Goal: Task Accomplishment & Management: Complete application form

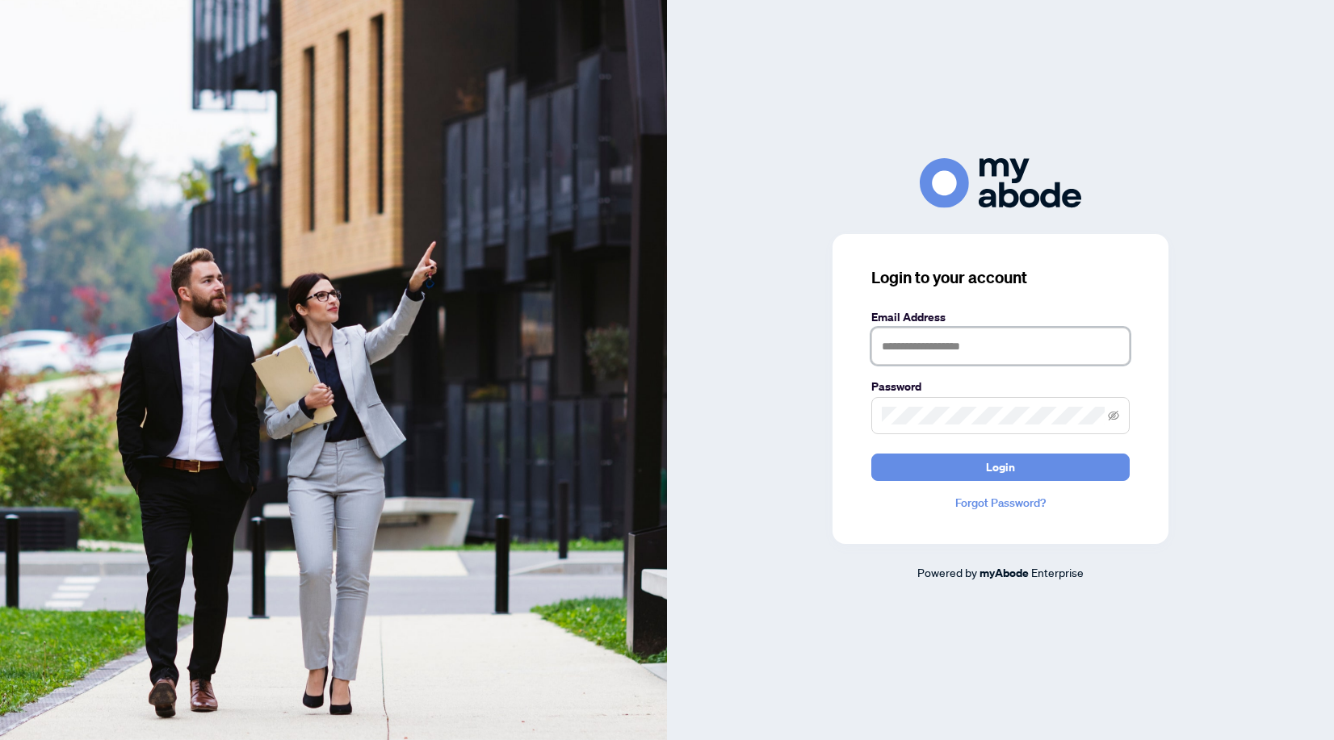
click at [926, 349] on input "text" at bounding box center [1000, 346] width 258 height 37
type input "**********"
click at [986, 460] on span "Login" at bounding box center [1000, 468] width 29 height 26
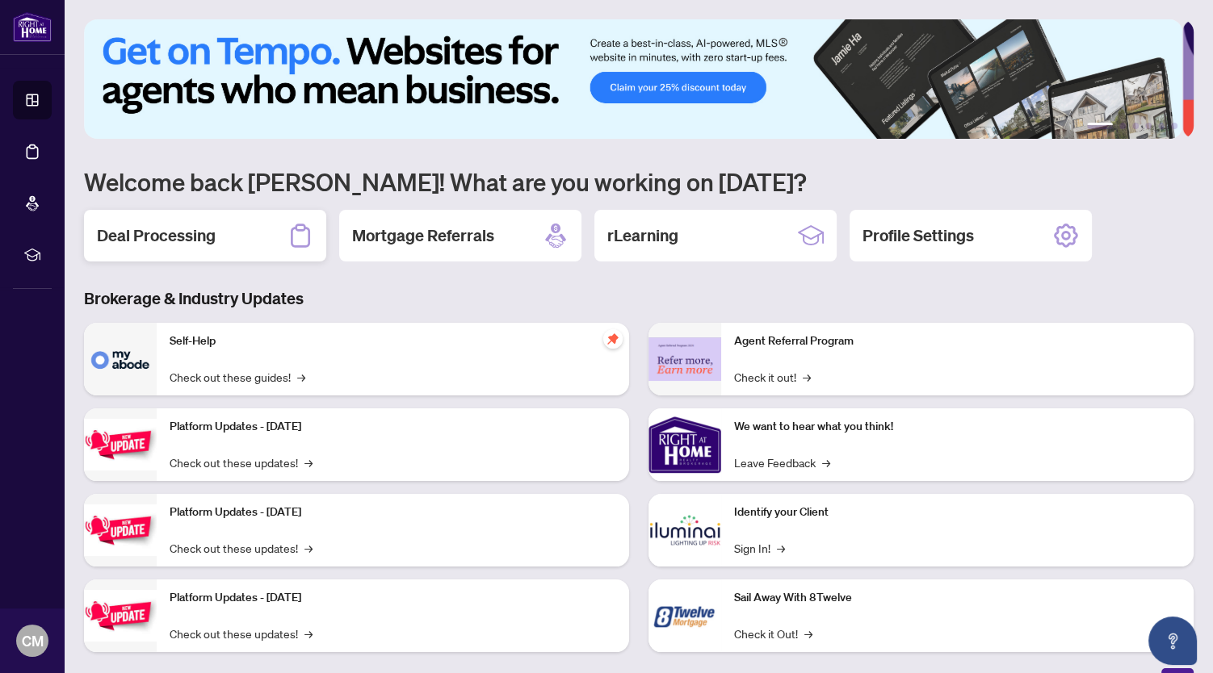
click at [177, 233] on h2 "Deal Processing" at bounding box center [156, 235] width 119 height 23
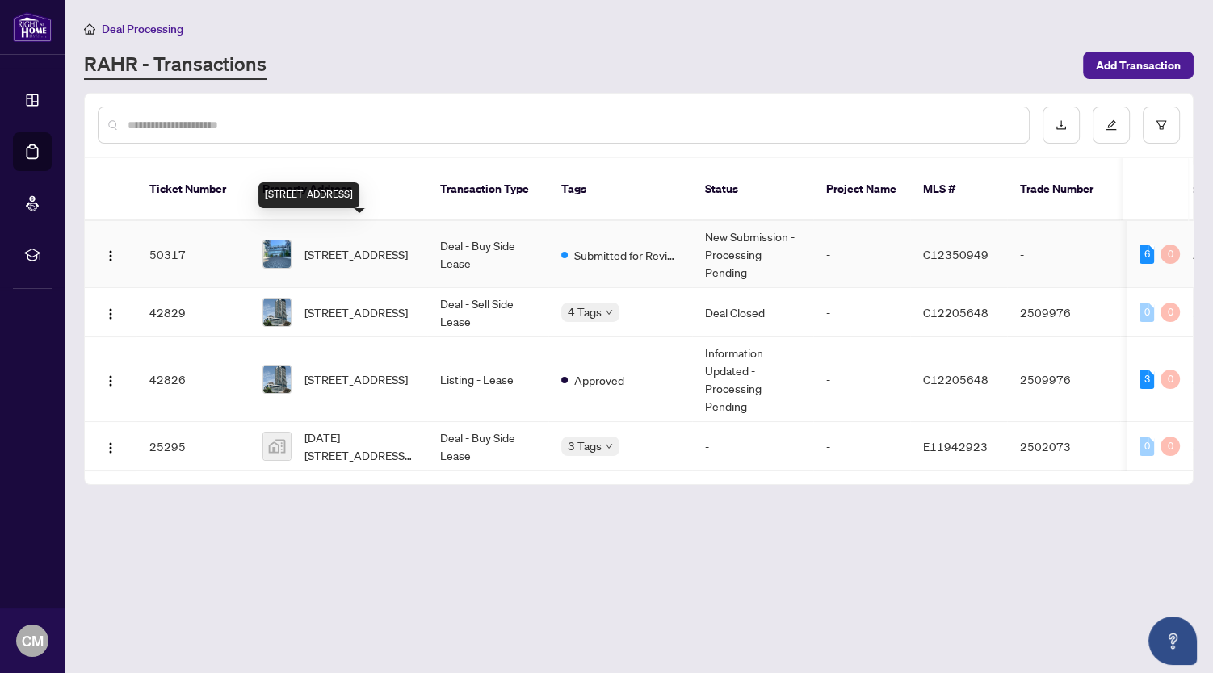
click at [331, 245] on span "244-20 Inn On The Park Dr, Toronto, Ontario M3C 0P8, Canada" at bounding box center [355, 254] width 103 height 18
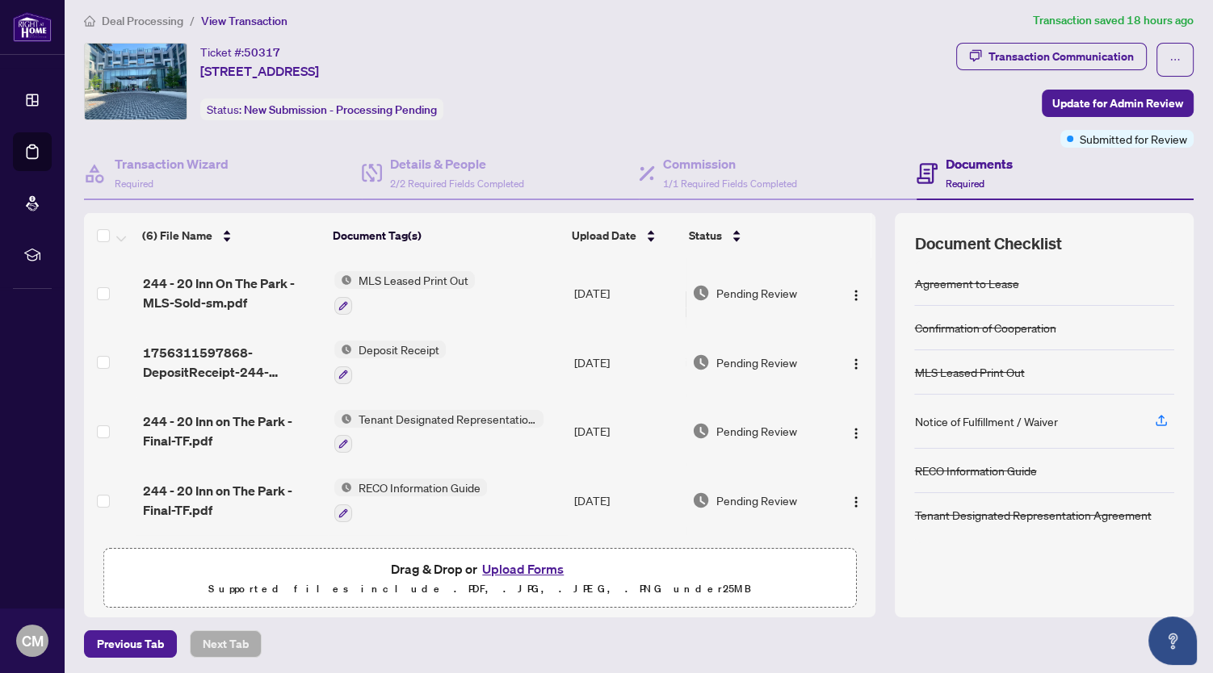
scroll to position [9, 0]
click at [507, 563] on button "Upload Forms" at bounding box center [522, 568] width 91 height 21
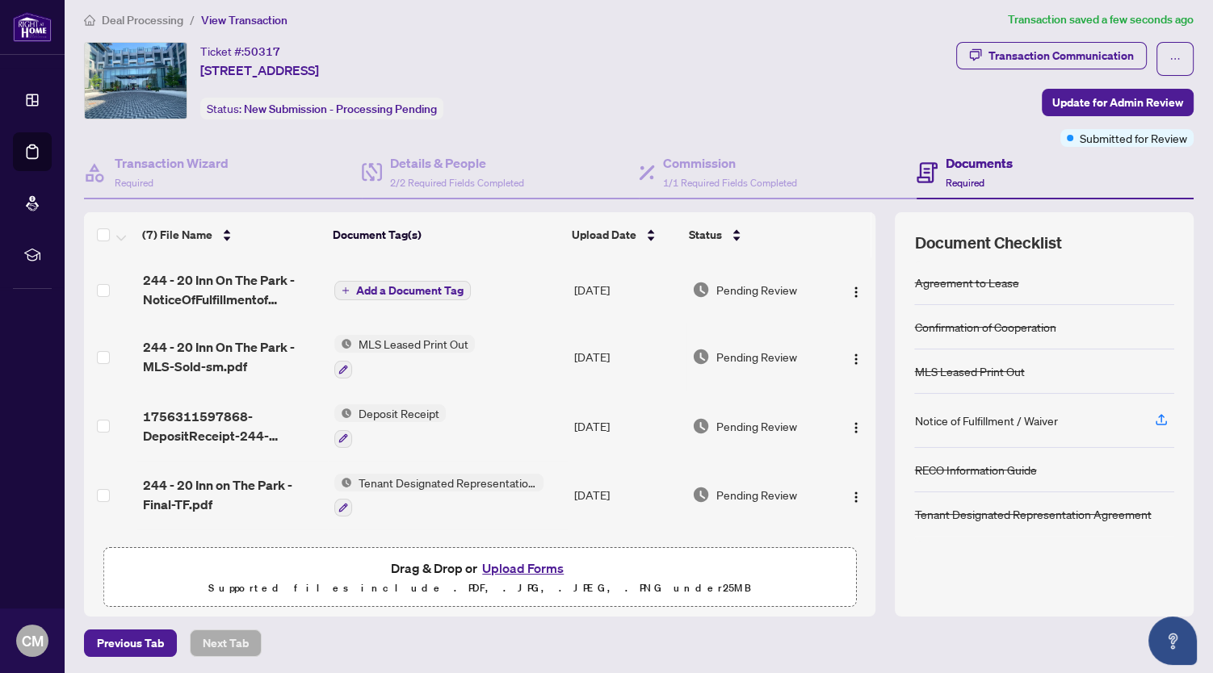
click at [379, 286] on span "Add a Document Tag" at bounding box center [409, 290] width 107 height 11
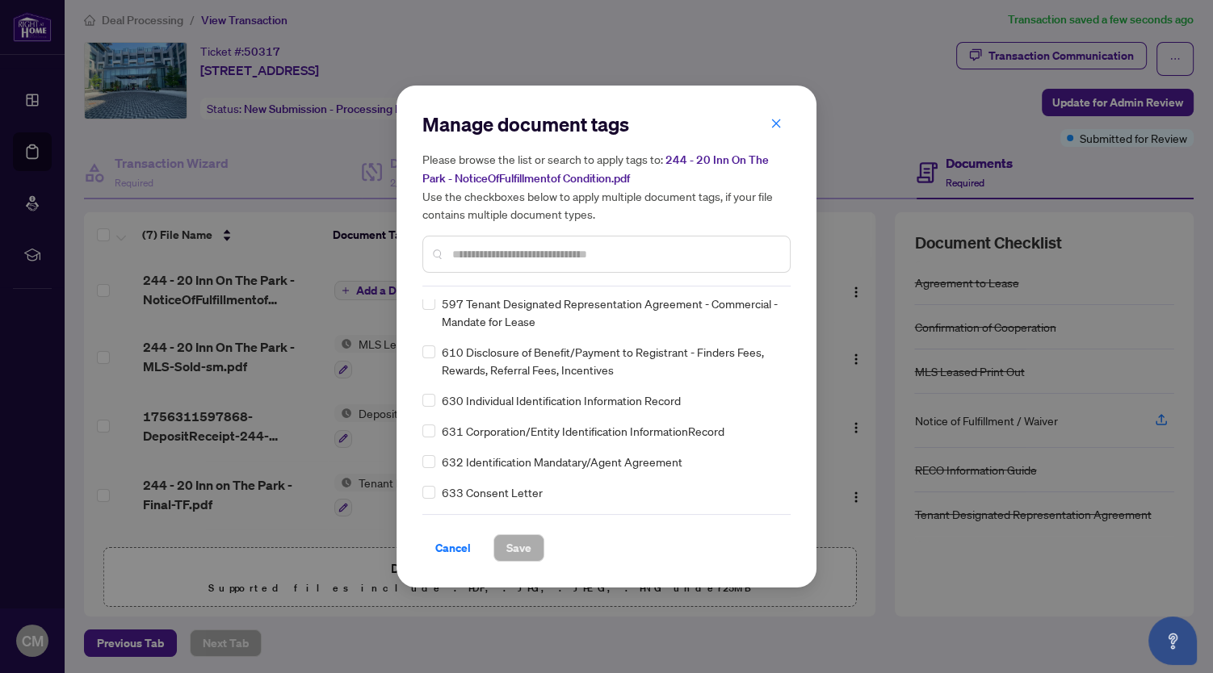
scroll to position [11157, 0]
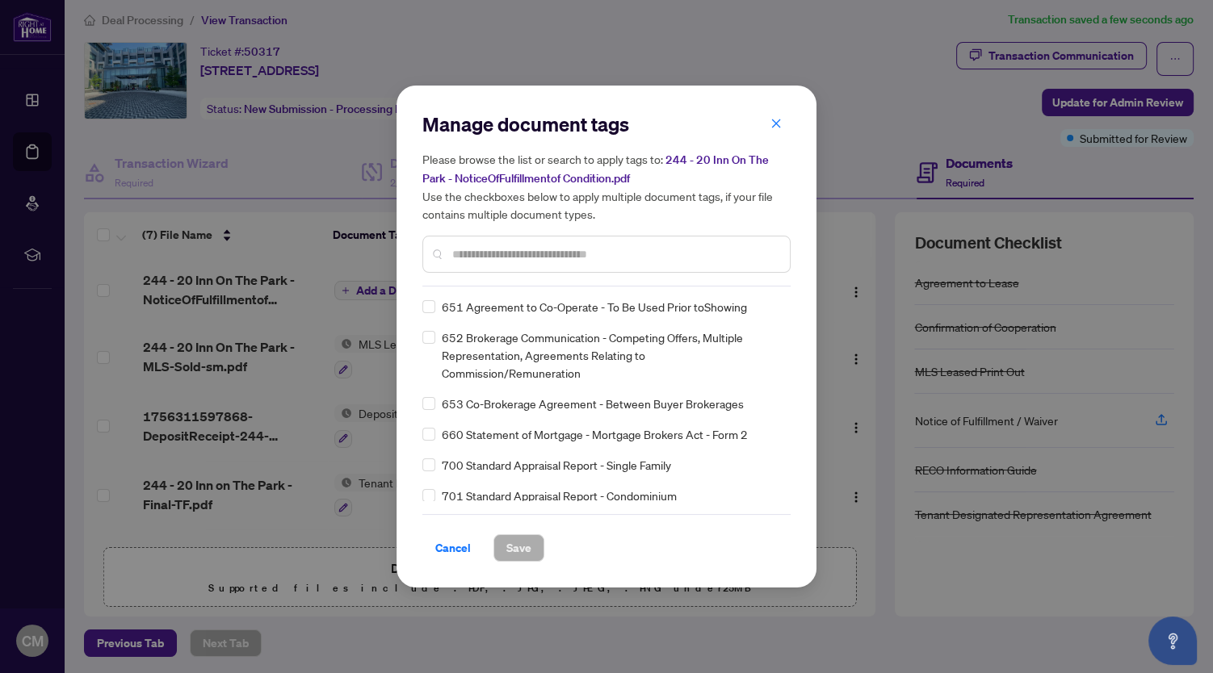
click at [508, 250] on input "text" at bounding box center [614, 254] width 325 height 18
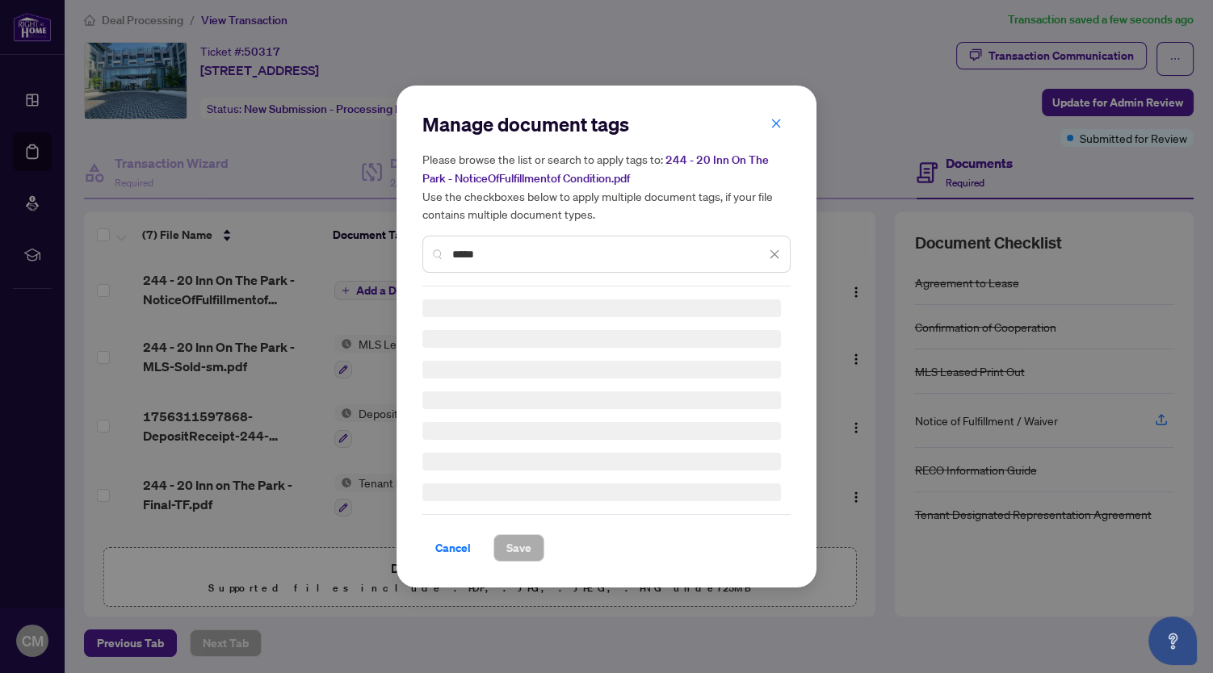
scroll to position [0, 0]
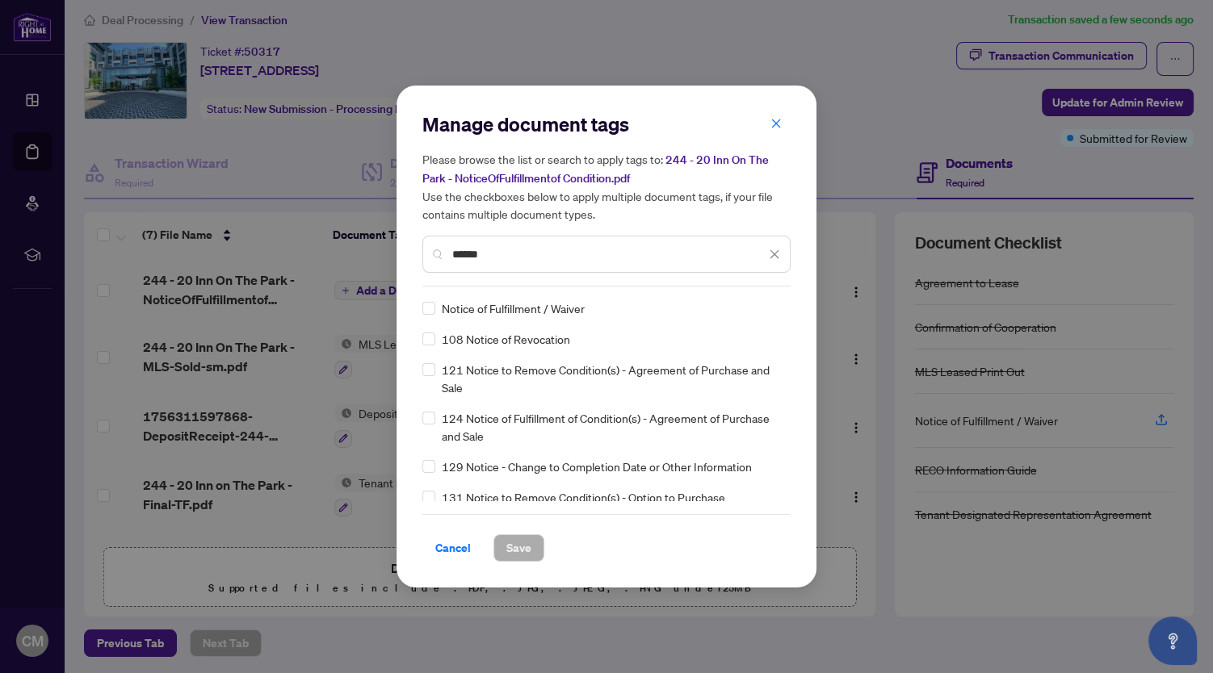
type input "******"
click at [512, 546] on span "Save" at bounding box center [518, 548] width 25 height 26
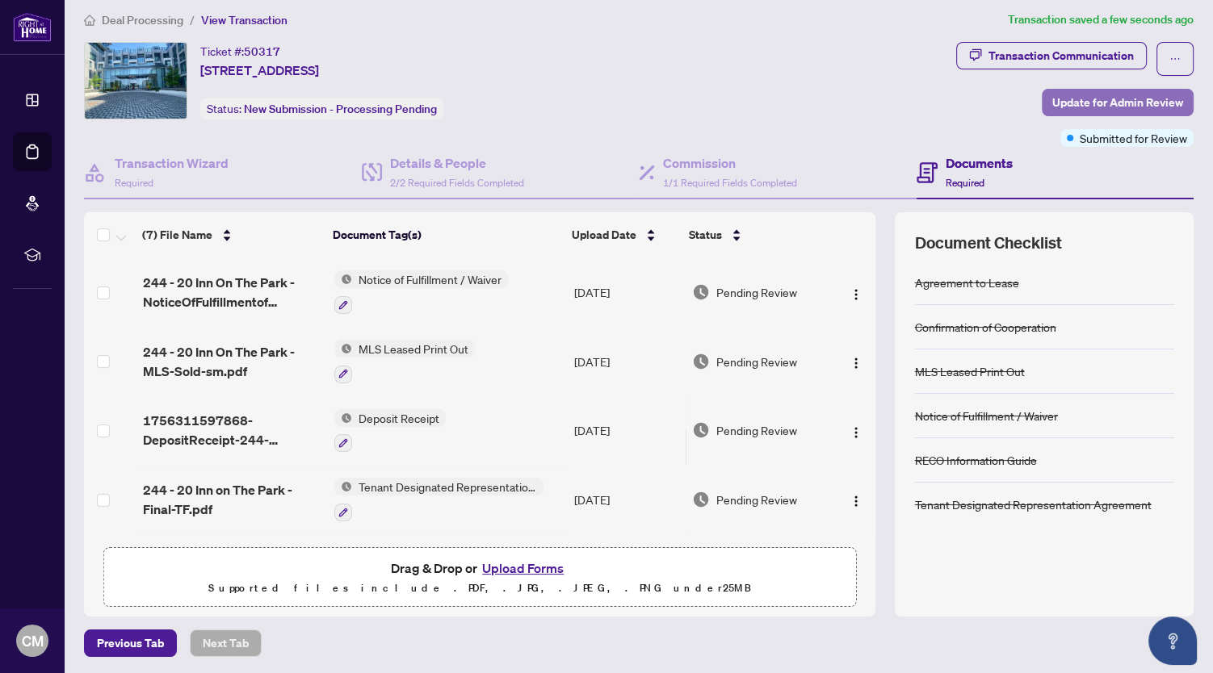
click at [1155, 99] on span "Update for Admin Review" at bounding box center [1117, 103] width 131 height 26
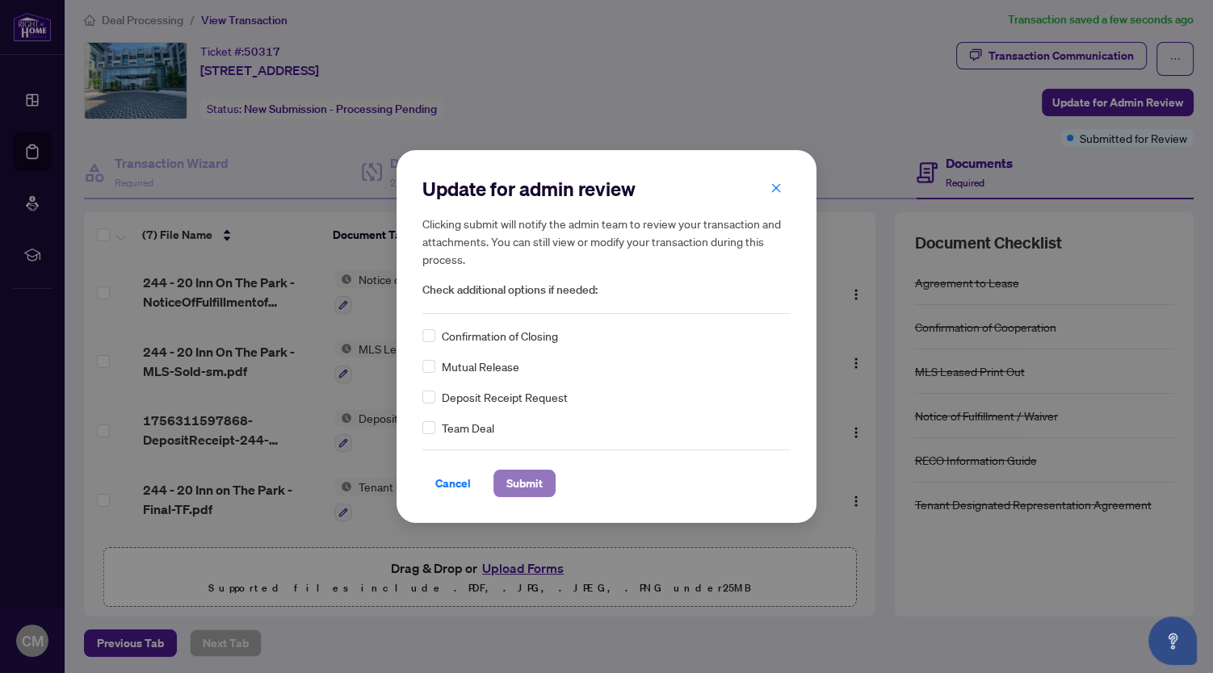
click at [528, 488] on span "Submit" at bounding box center [524, 484] width 36 height 26
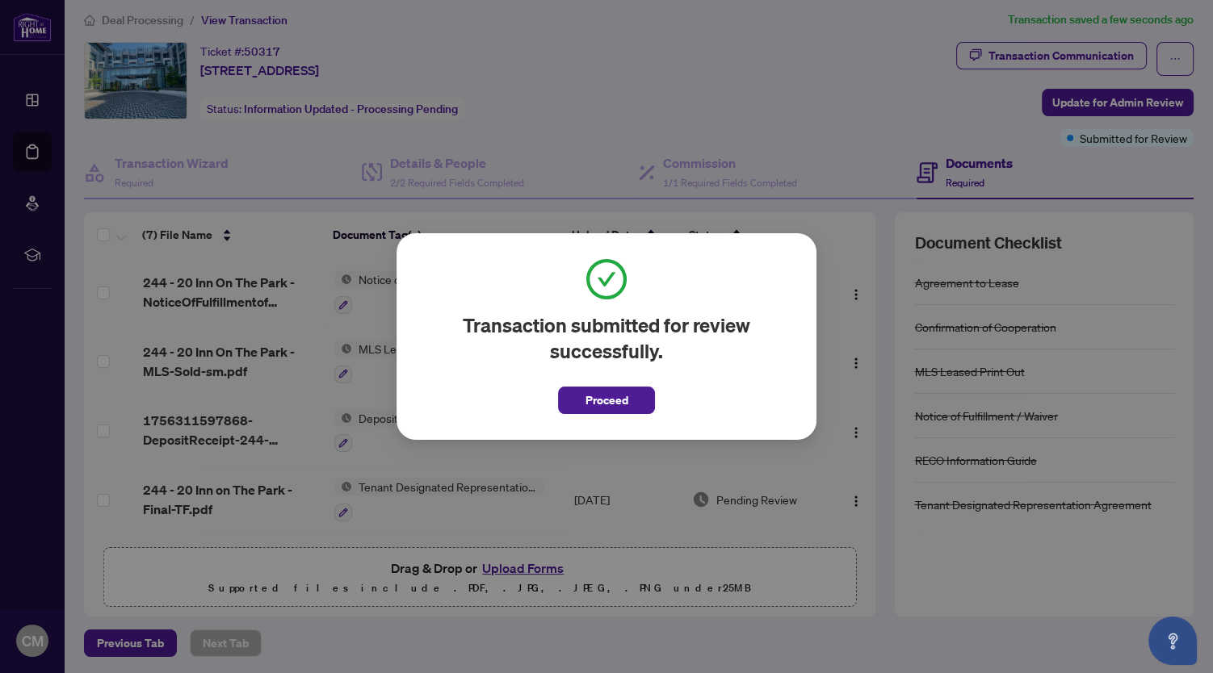
click at [602, 400] on span "Proceed" at bounding box center [606, 401] width 43 height 26
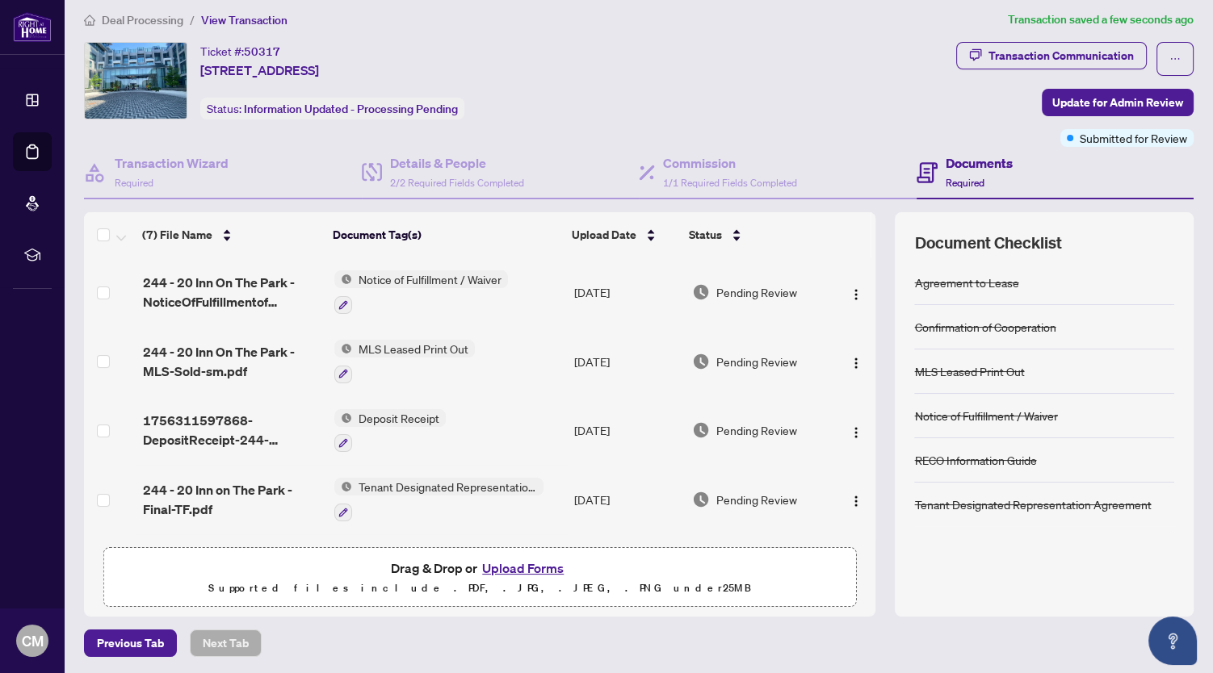
click at [417, 273] on span "Notice of Fulfillment / Waiver" at bounding box center [430, 279] width 156 height 18
click at [411, 354] on span "Notice of Fulfillment / Waiver" at bounding box center [424, 357] width 156 height 18
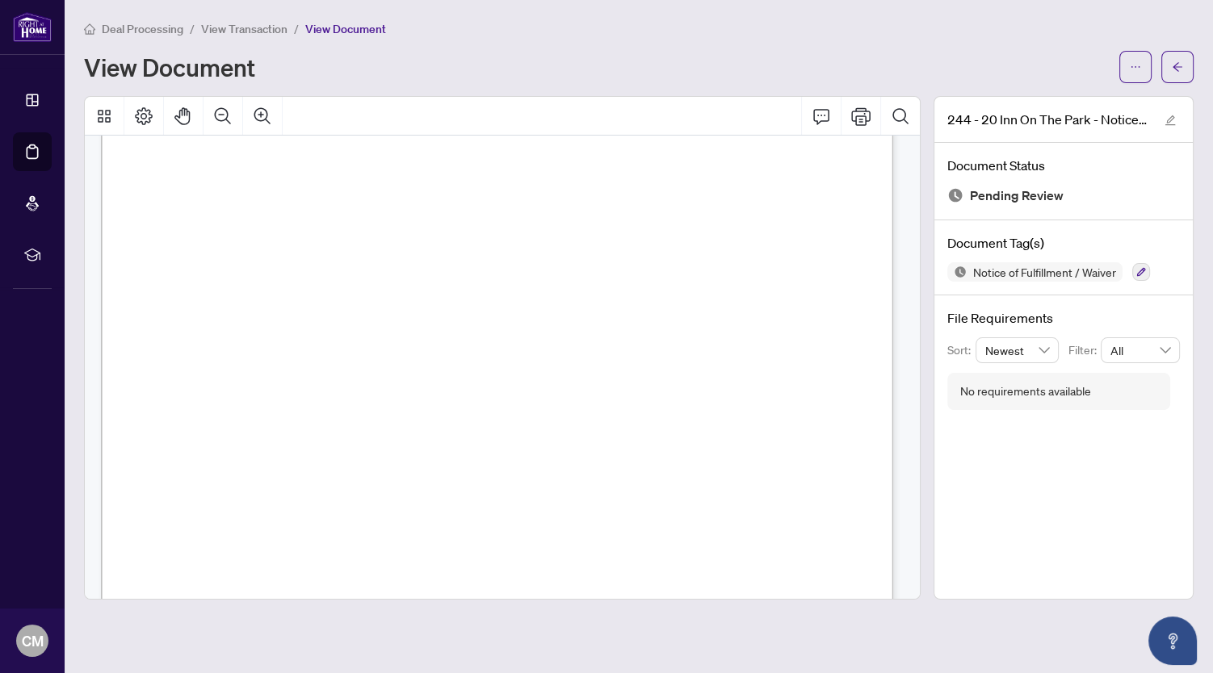
scroll to position [593, 0]
